Goal: Information Seeking & Learning: Learn about a topic

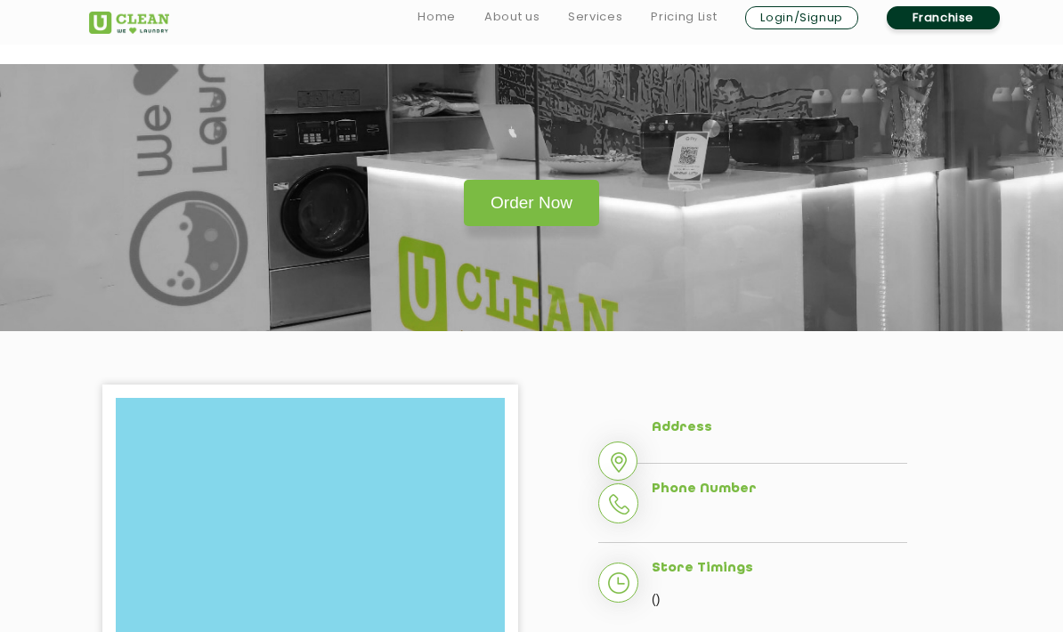
click at [591, 12] on link "Services" at bounding box center [595, 16] width 54 height 21
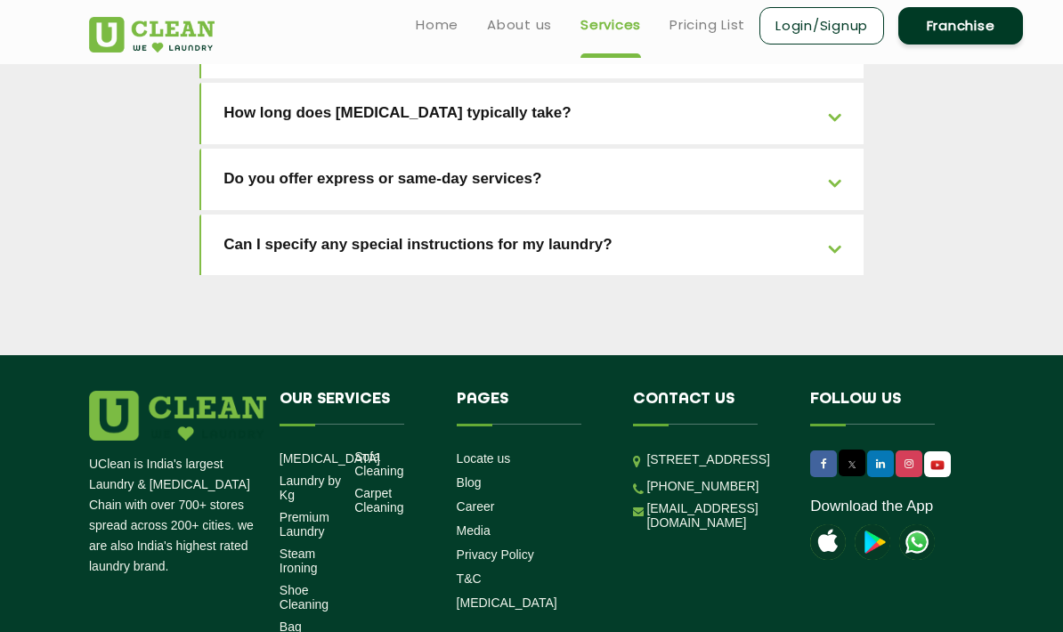
scroll to position [4262, 0]
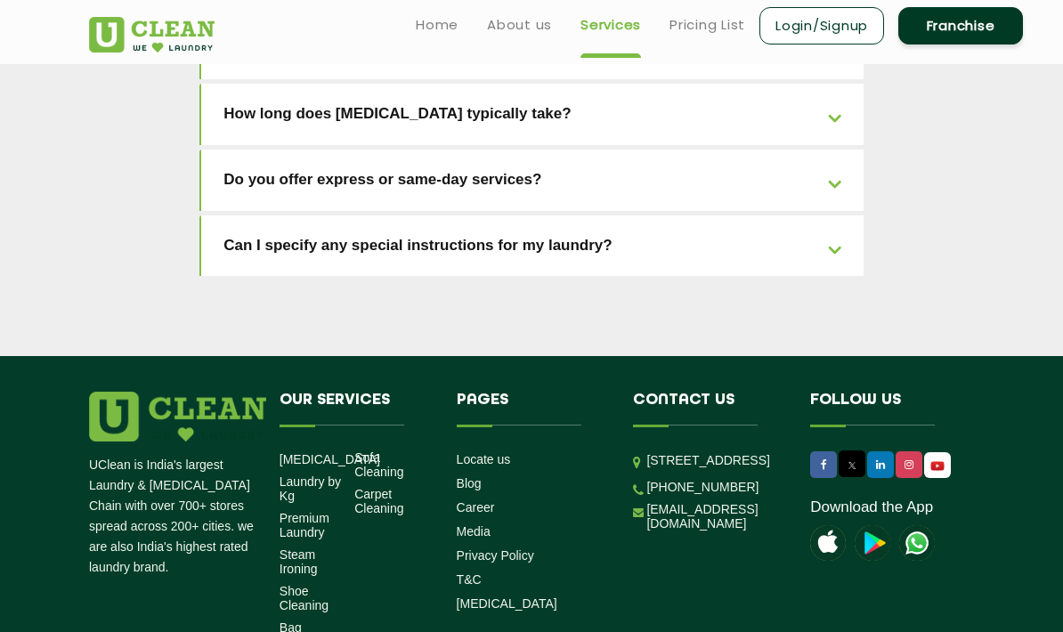
click at [497, 452] on link "Locate us" at bounding box center [484, 459] width 54 height 14
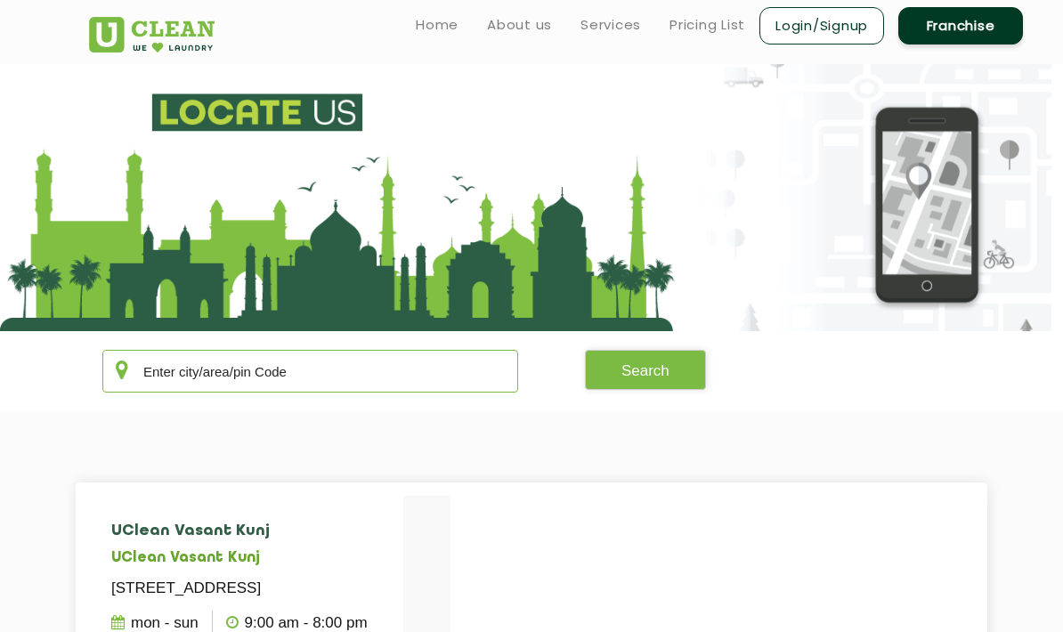
click at [180, 369] on input "text" at bounding box center [310, 371] width 416 height 43
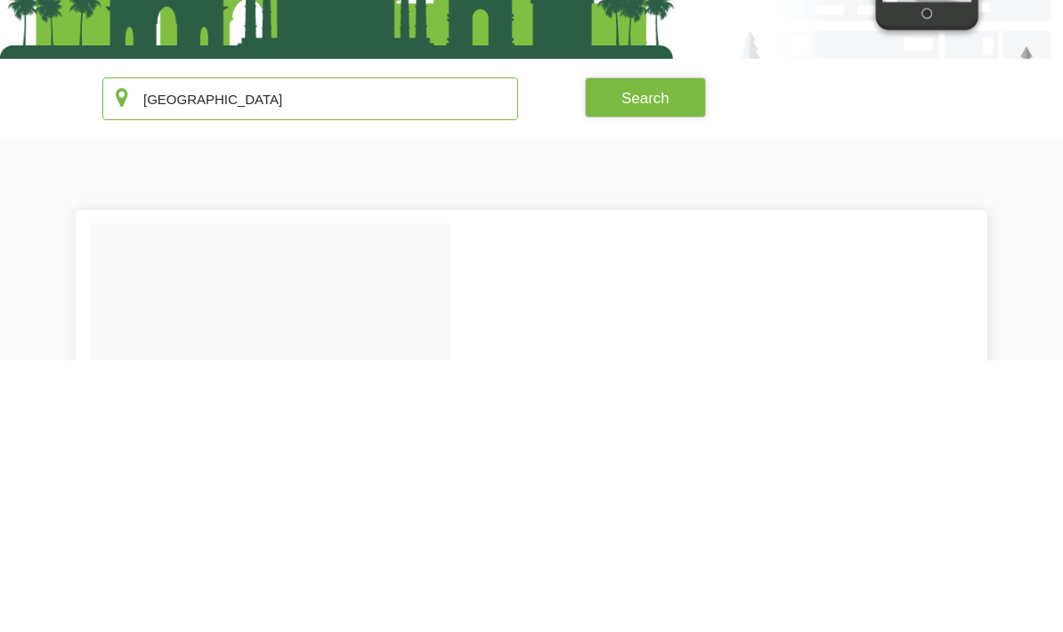
type input "[GEOGRAPHIC_DATA]"
click at [662, 350] on button "Search" at bounding box center [645, 370] width 121 height 40
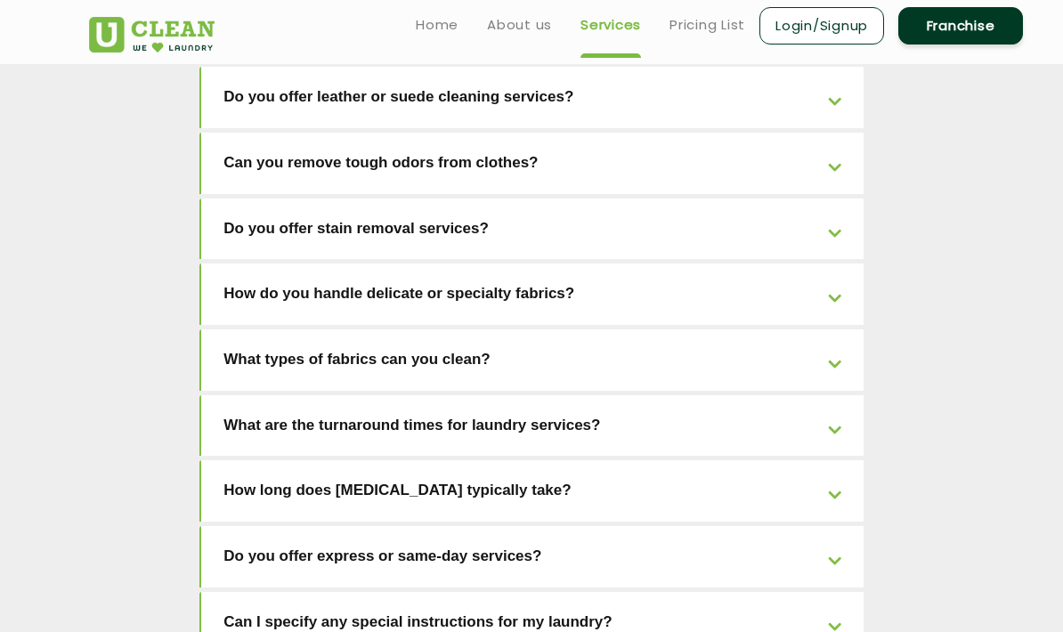
scroll to position [3882, 0]
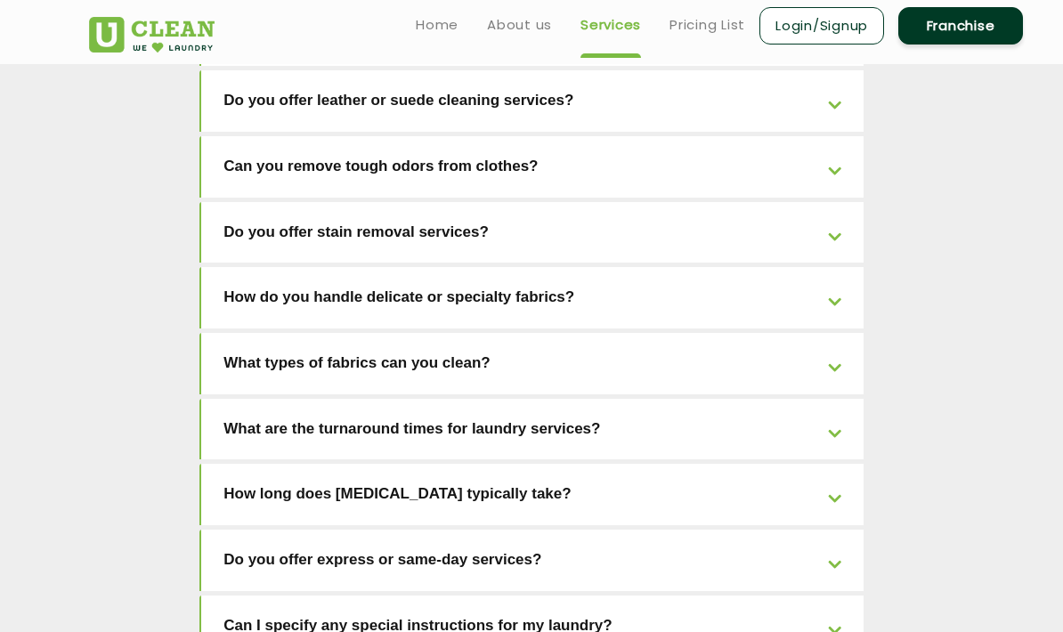
click at [263, 529] on link "Do you offer express or same-day services?" at bounding box center [532, 559] width 662 height 61
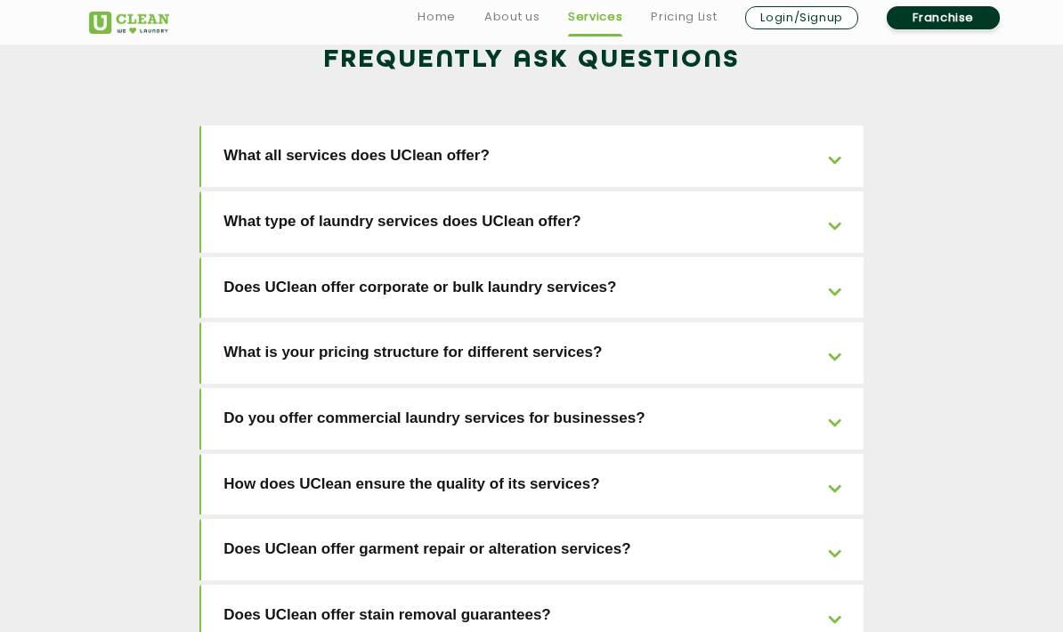
scroll to position [3031, 0]
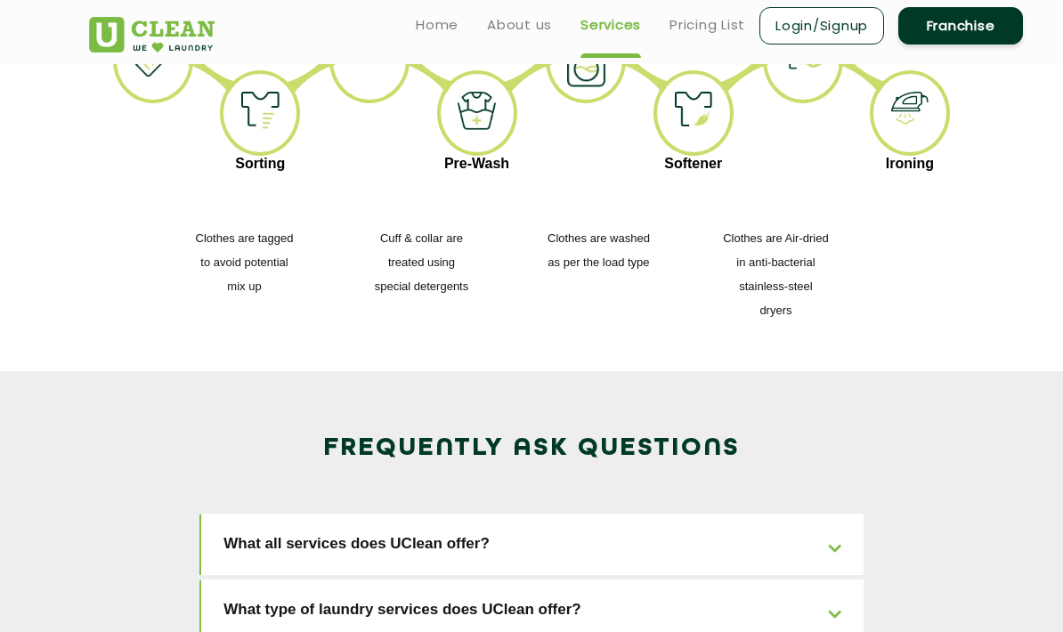
scroll to position [2638, 0]
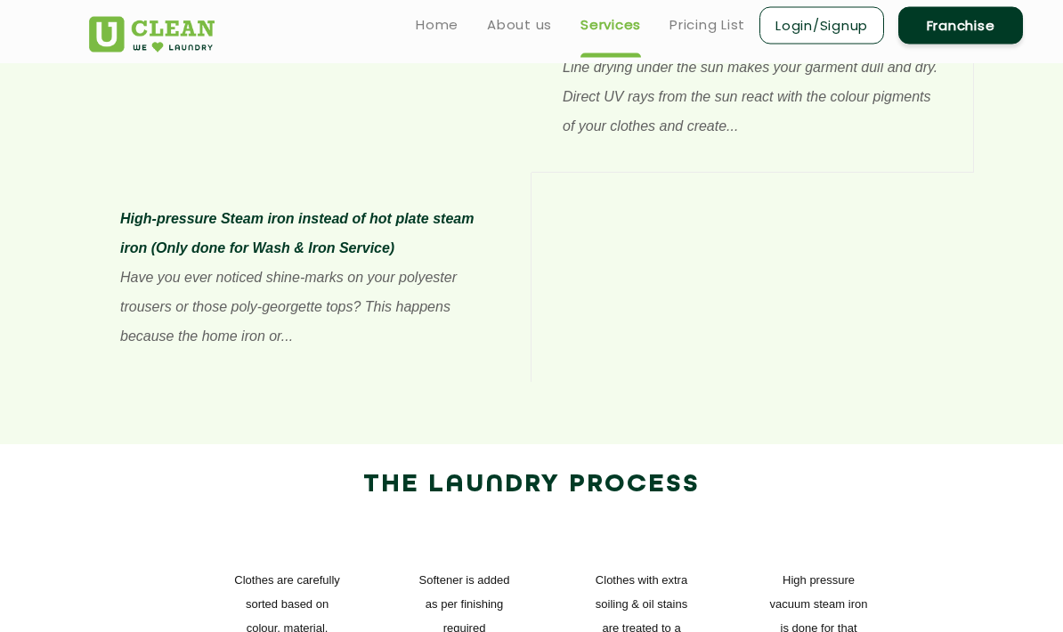
scroll to position [1852, 0]
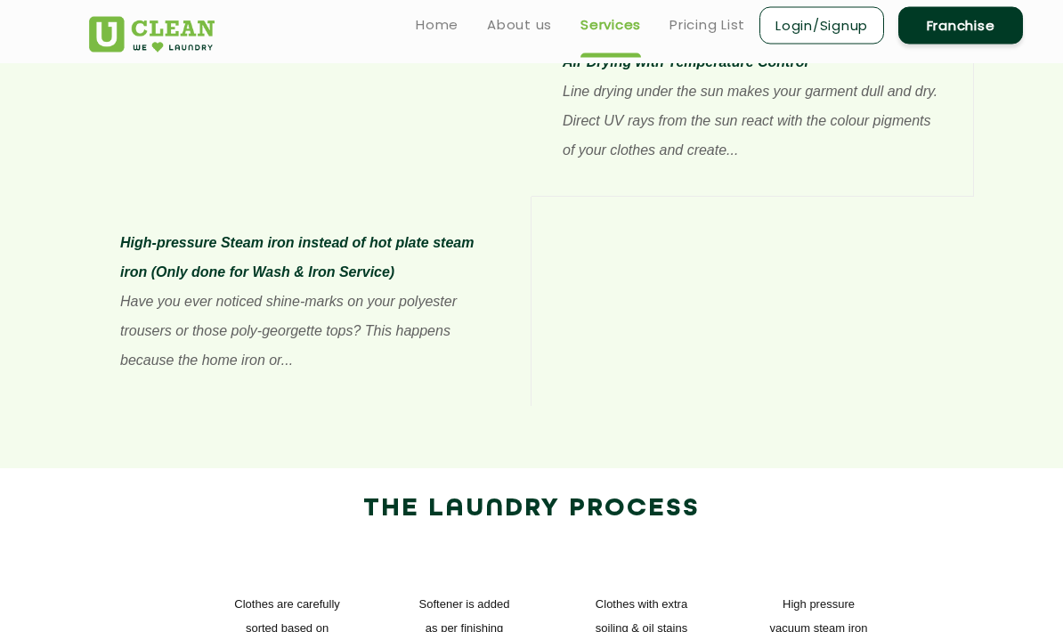
click at [707, 24] on link "Pricing List" at bounding box center [707, 24] width 76 height 21
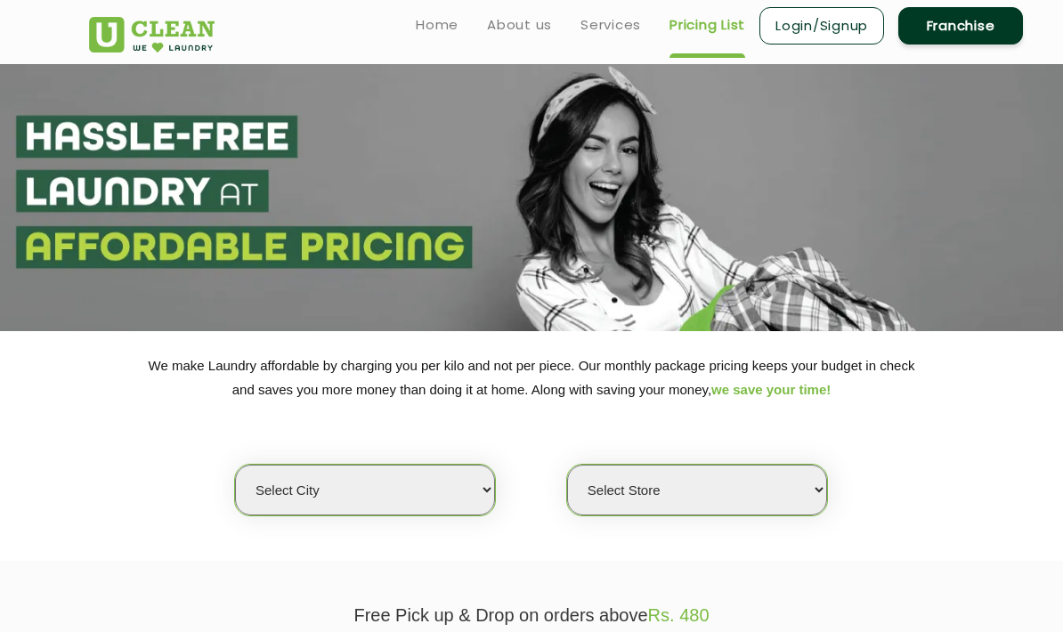
click at [457, 483] on select "Select city [GEOGRAPHIC_DATA] [GEOGRAPHIC_DATA] [GEOGRAPHIC_DATA] [GEOGRAPHIC_D…" at bounding box center [365, 490] width 260 height 51
select select "177"
click at [801, 468] on select "Select Store [GEOGRAPHIC_DATA] [GEOGRAPHIC_DATA]" at bounding box center [697, 490] width 260 height 51
select select "532"
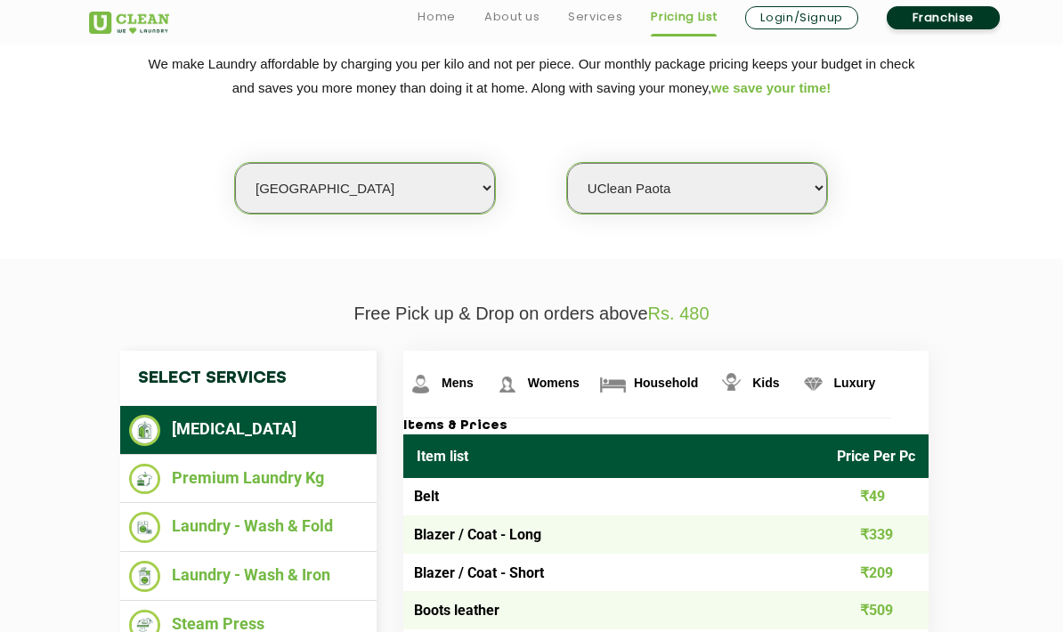
scroll to position [307, 0]
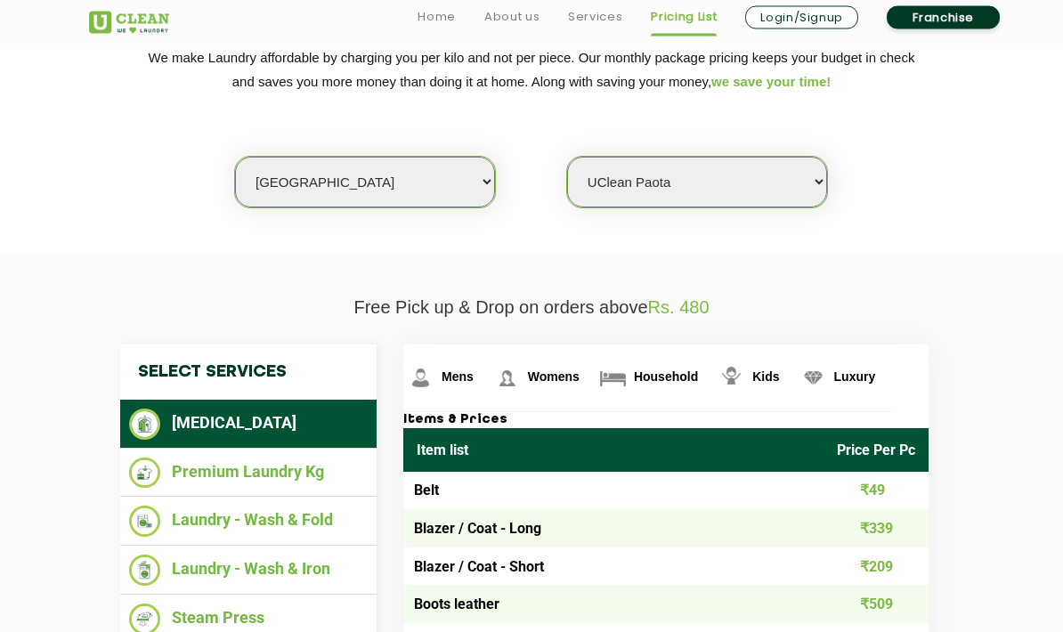
click at [183, 458] on li "Premium Laundry Kg" at bounding box center [248, 473] width 238 height 31
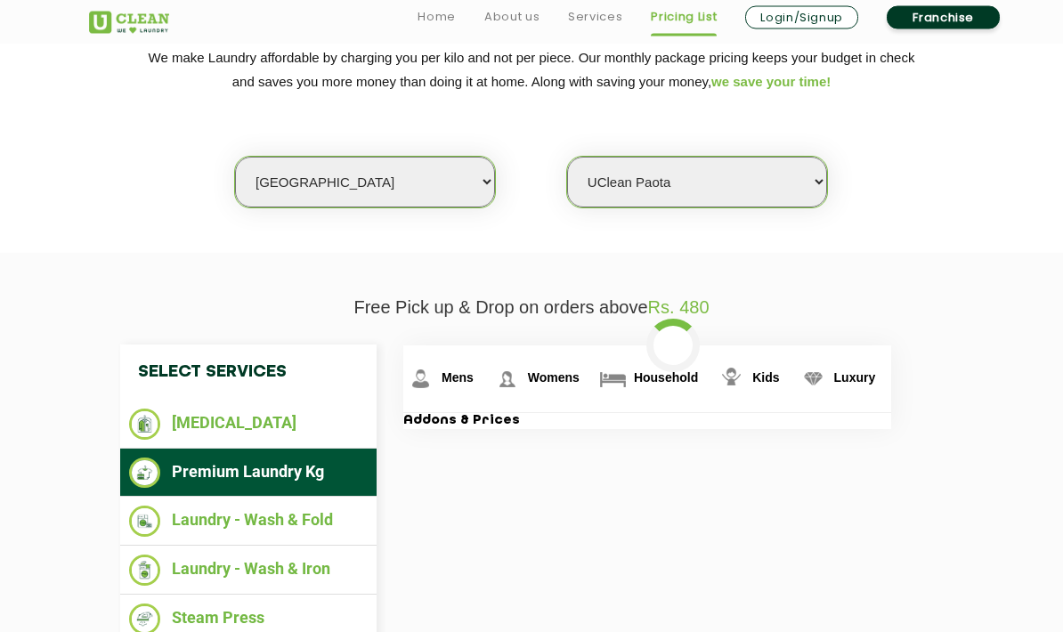
scroll to position [308, 0]
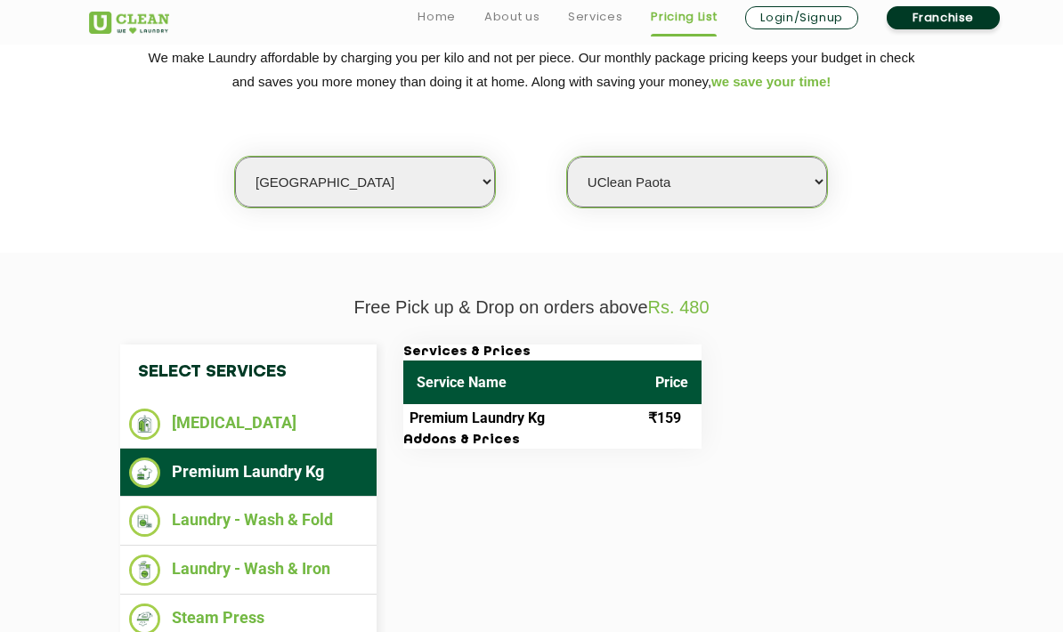
click at [191, 517] on li "Laundry - Wash & Fold" at bounding box center [248, 520] width 238 height 31
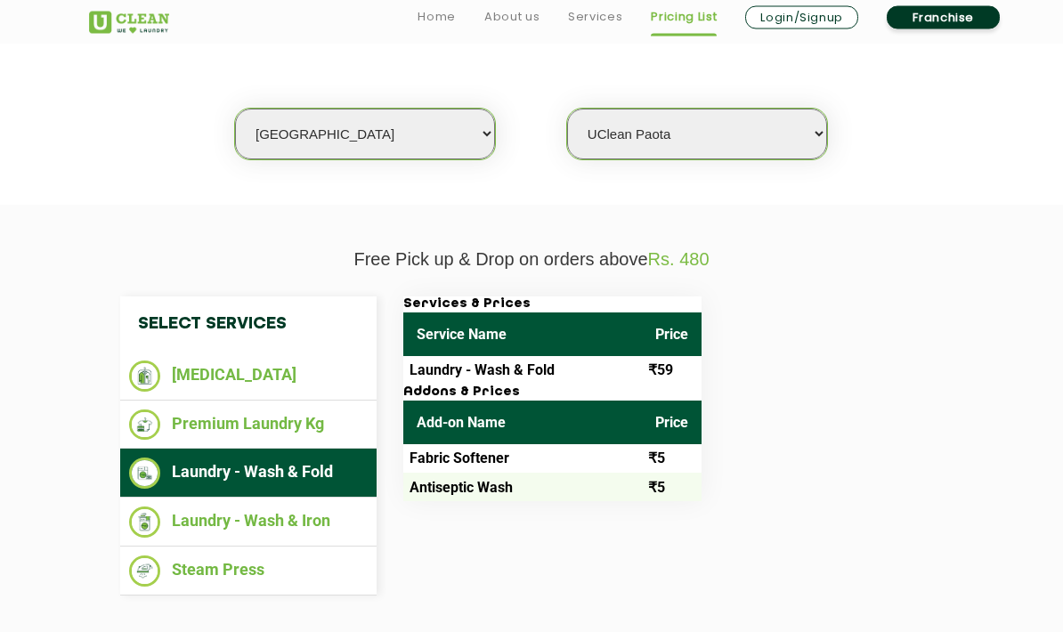
scroll to position [357, 0]
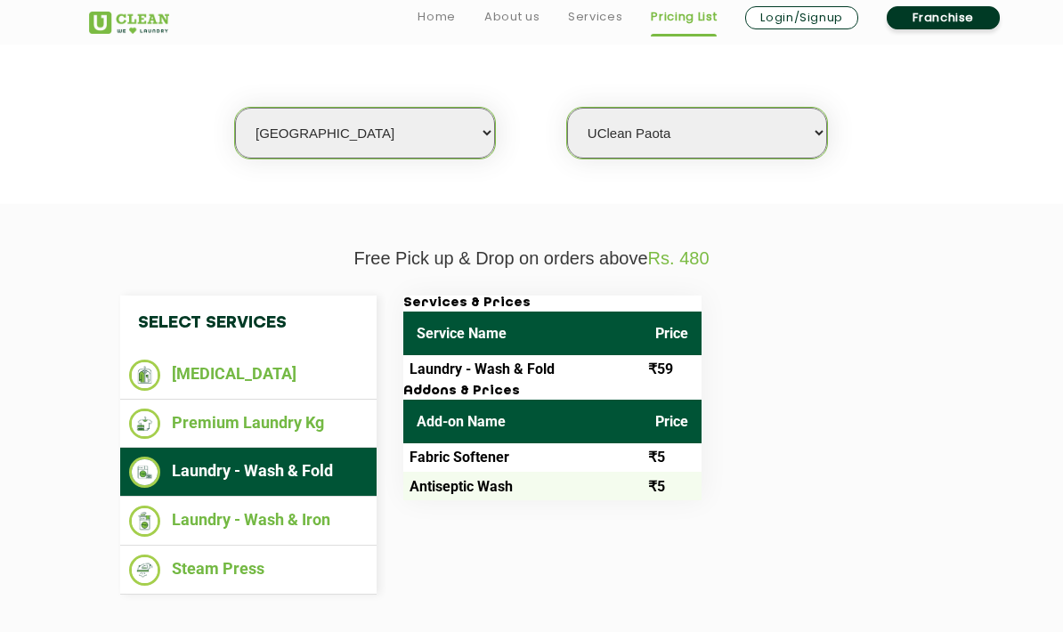
click at [193, 510] on li "Laundry - Wash & Iron" at bounding box center [248, 520] width 238 height 31
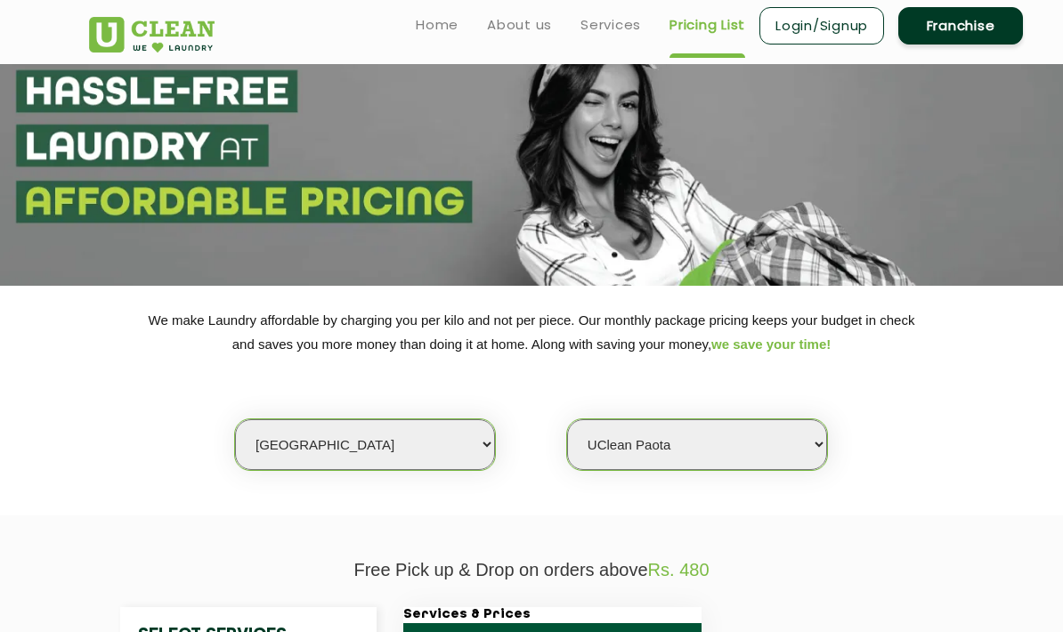
scroll to position [0, 0]
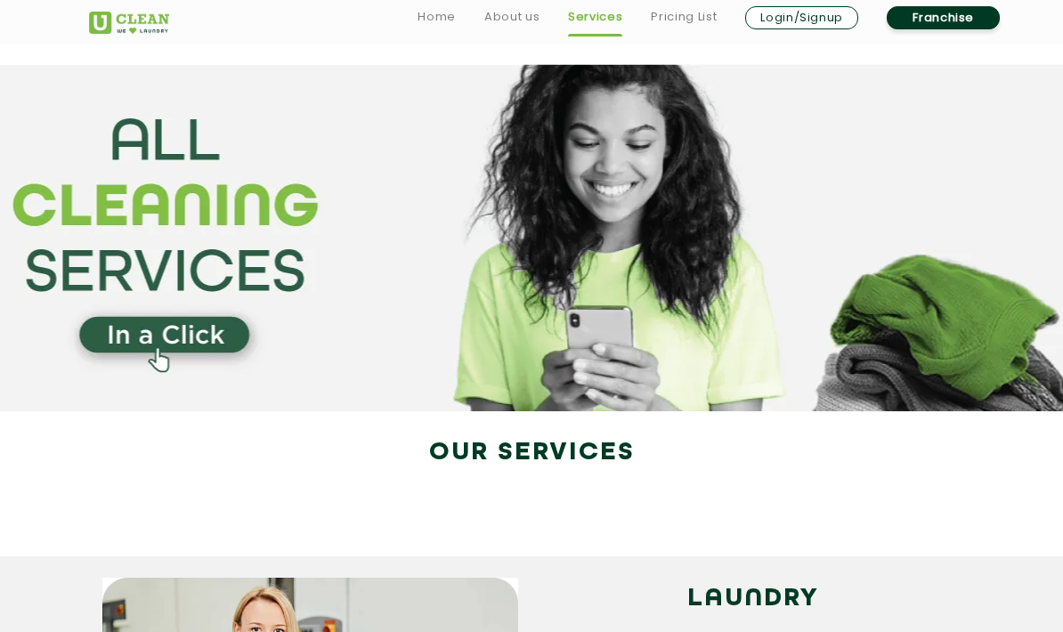
scroll to position [1853, 0]
